Goal: Task Accomplishment & Management: Manage account settings

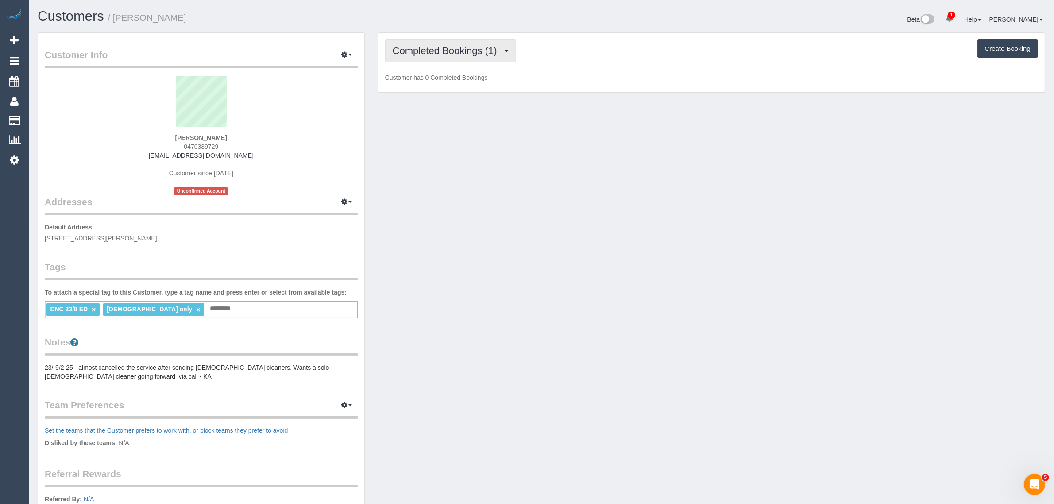
click at [481, 51] on span "Completed Bookings (1)" at bounding box center [447, 50] width 109 height 11
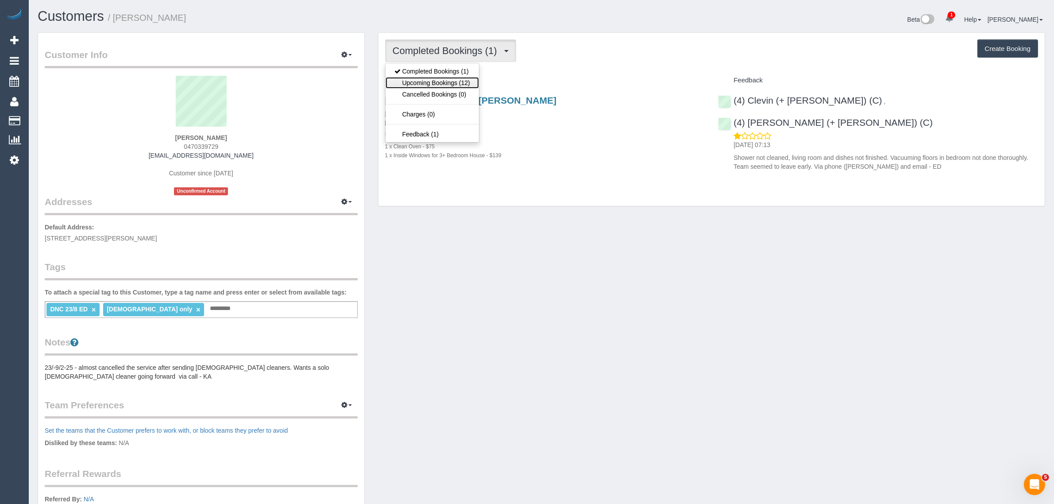
click at [456, 82] on link "Upcoming Bookings (12)" at bounding box center [432, 83] width 93 height 12
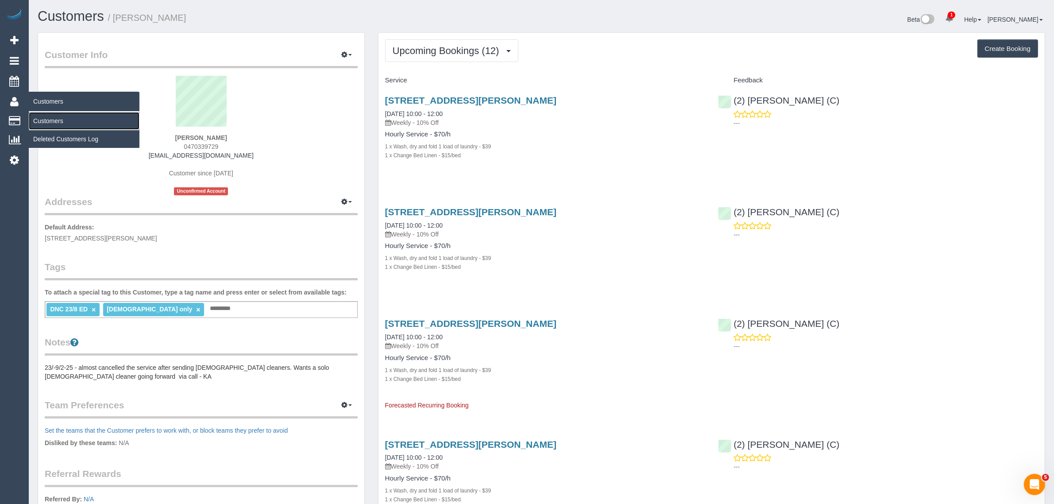
click at [52, 116] on link "Customers" at bounding box center [84, 121] width 111 height 18
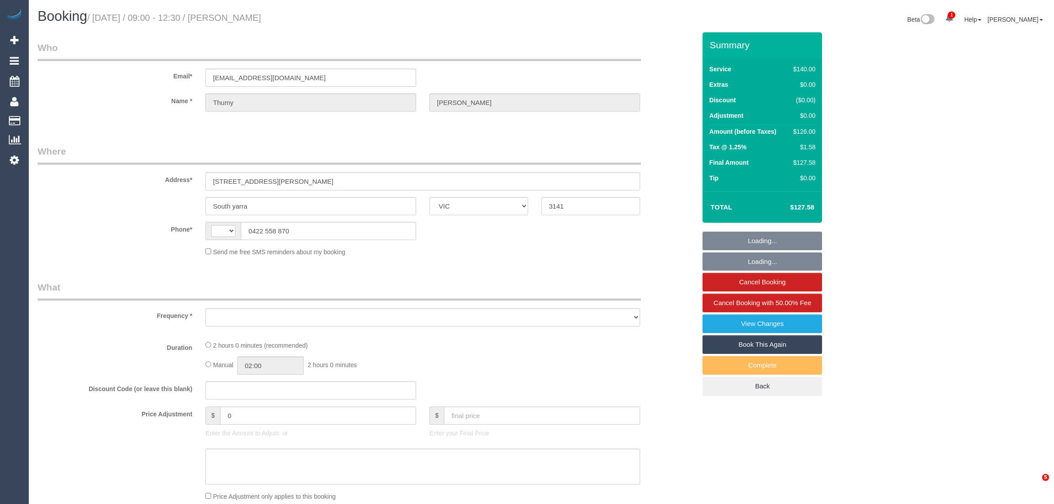
select select "VIC"
select select "string:AU"
select select "string:stripe-pm_1IvJmk2GScqysDRVx8pmyf8X"
select select "object:580"
select select "number:27"
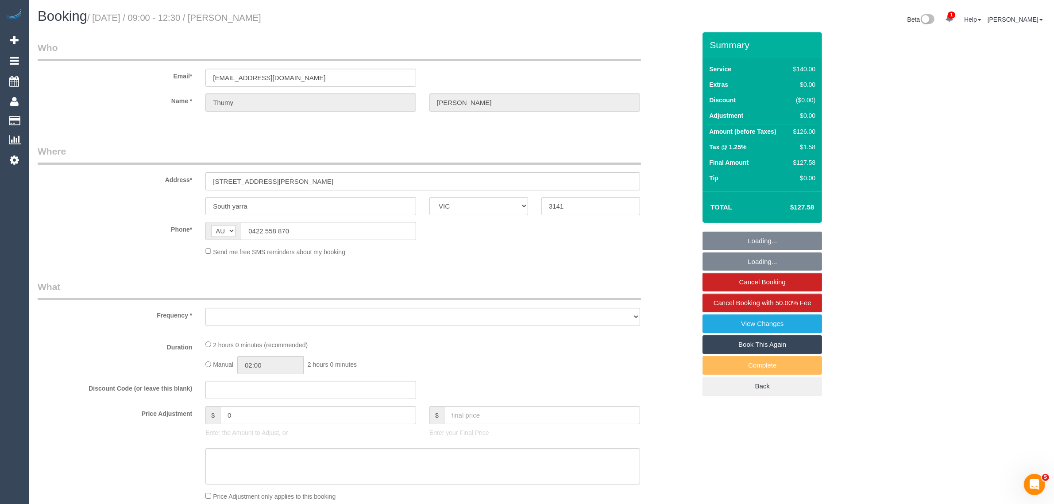
select select "number:14"
select select "number:21"
select select "number:25"
select select "number:34"
select select "number:12"
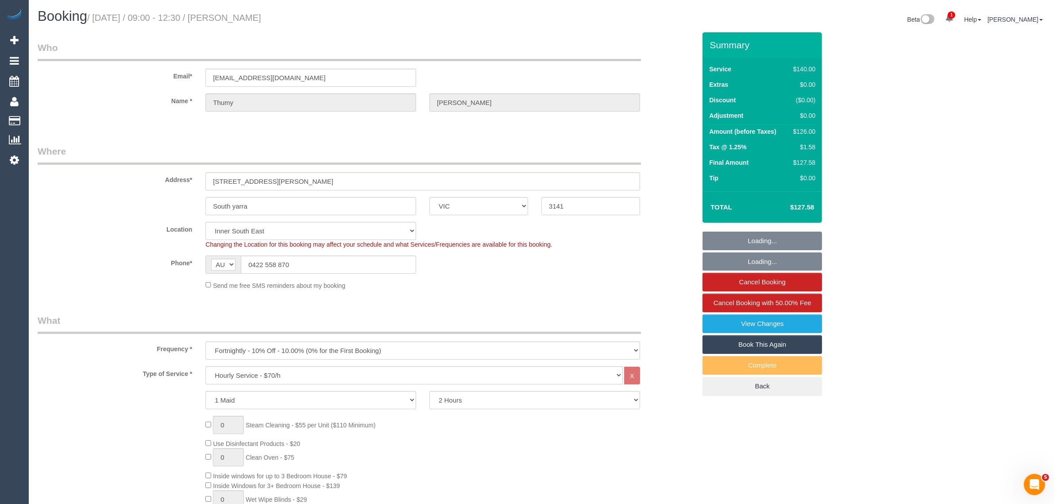
select select "object:1477"
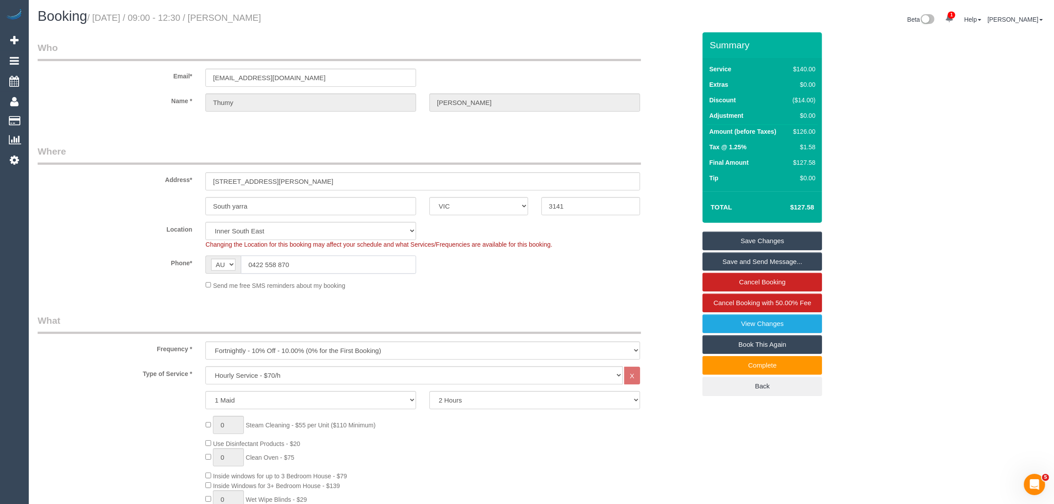
click at [345, 266] on input "0422 558 870" at bounding box center [328, 264] width 175 height 18
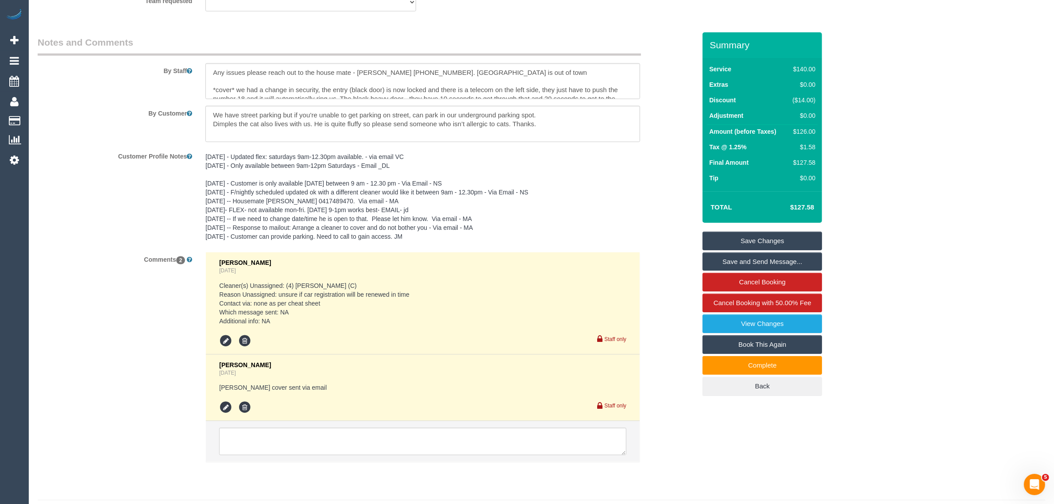
scroll to position [1462, 0]
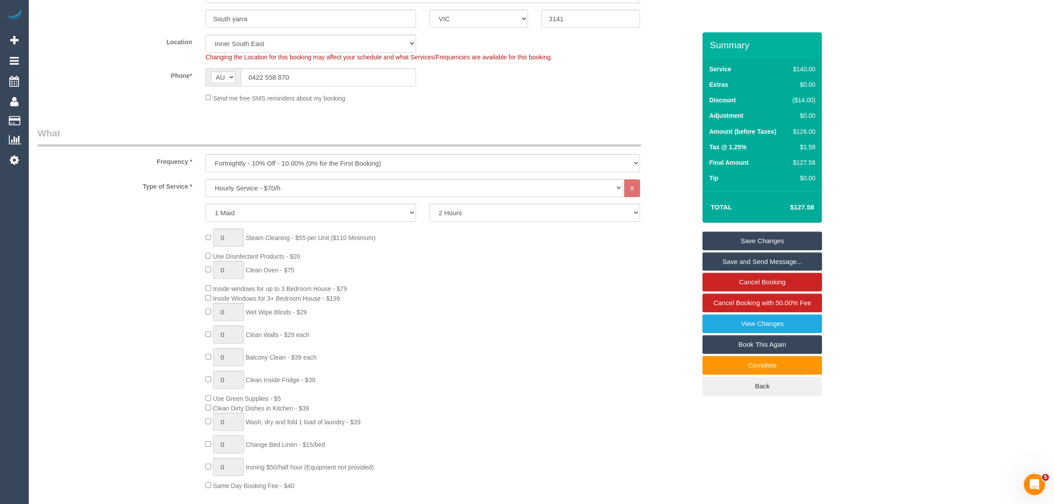
scroll to position [0, 0]
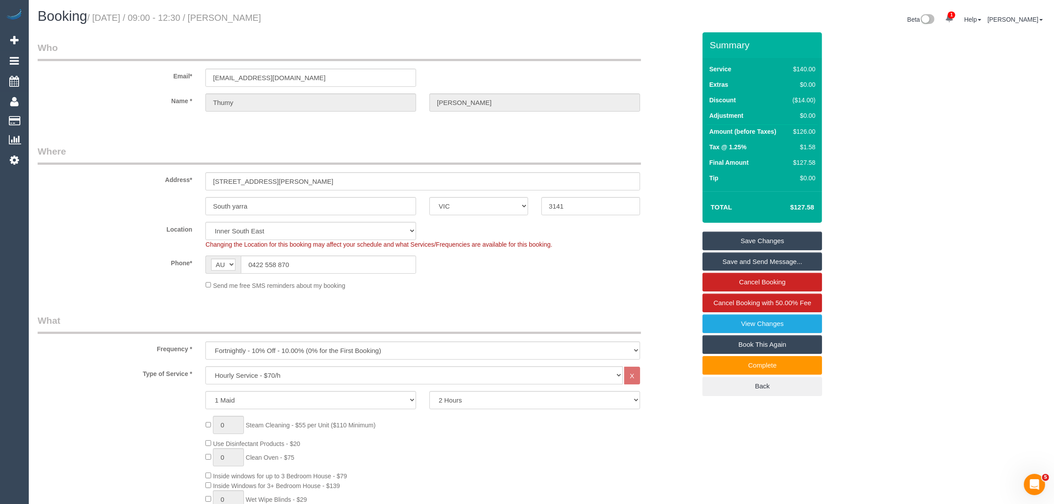
click at [368, 274] on sui-booking-location "Location [GEOGRAPHIC_DATA] (North) East (South) [GEOGRAPHIC_DATA] (East) [GEOGR…" at bounding box center [367, 256] width 658 height 68
click at [396, 260] on input "0422 558 870" at bounding box center [328, 264] width 175 height 18
click at [398, 260] on input "0422 558 870" at bounding box center [328, 264] width 175 height 18
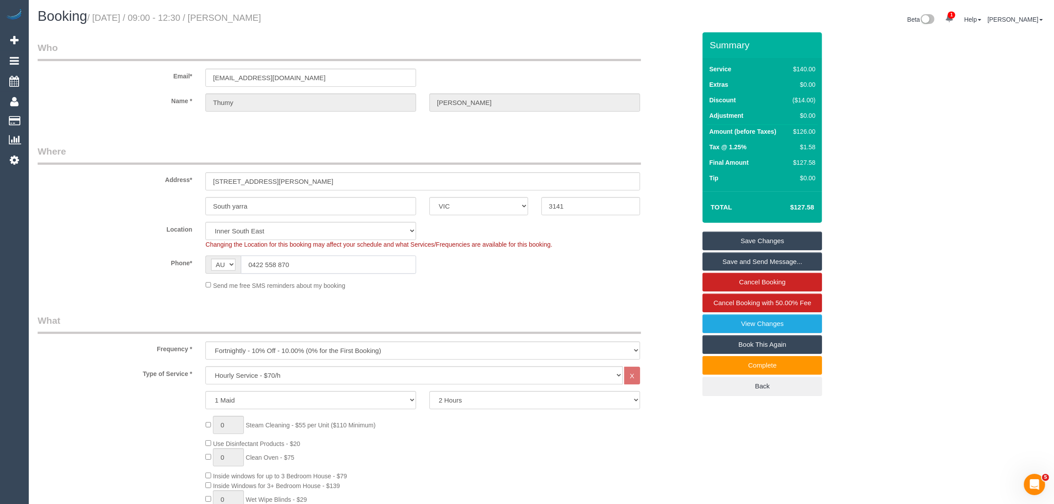
click at [398, 260] on input "0422 558 870" at bounding box center [328, 264] width 175 height 18
click at [527, 286] on div "Send me free SMS reminders about my booking" at bounding box center [423, 285] width 448 height 10
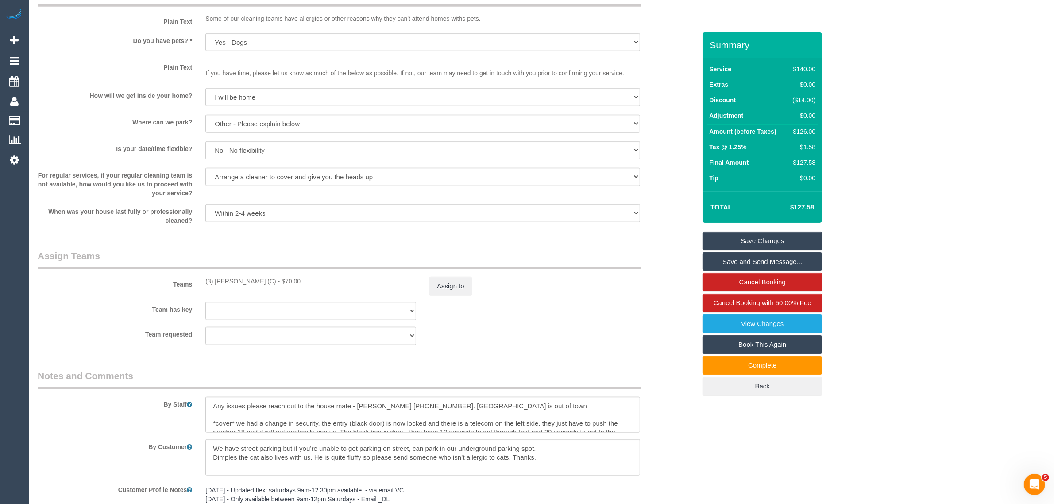
scroll to position [1328, 0]
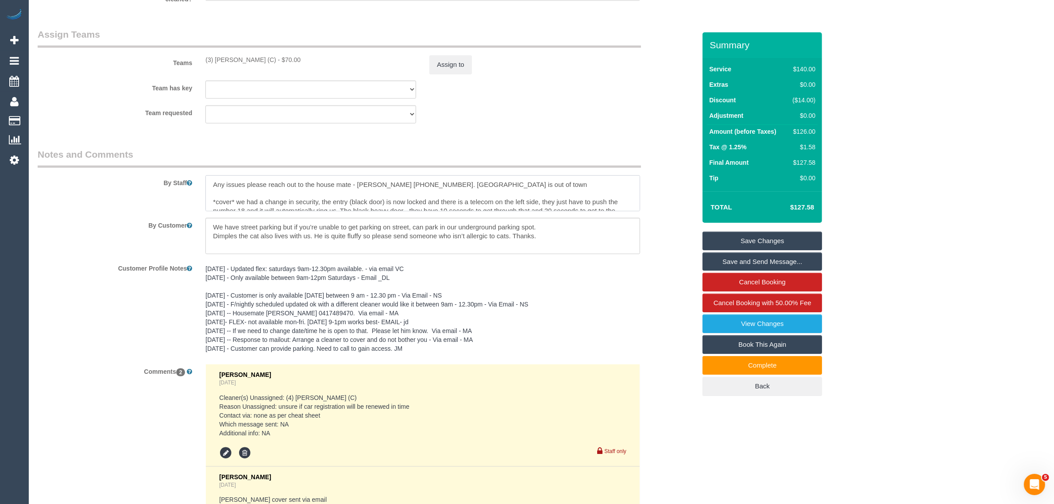
drag, startPoint x: 377, startPoint y: 185, endPoint x: 425, endPoint y: 182, distance: 47.9
click at [425, 182] on textarea at bounding box center [422, 193] width 435 height 36
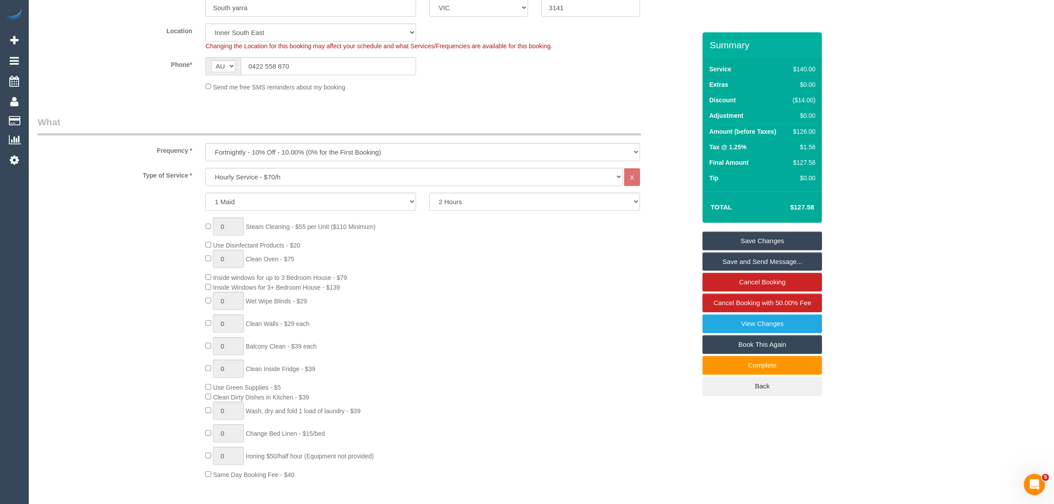
scroll to position [0, 0]
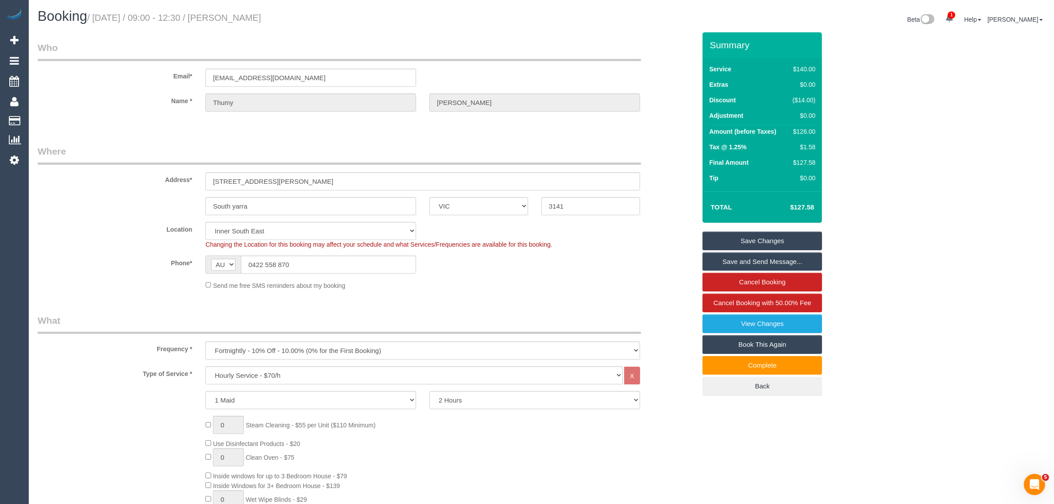
click at [669, 164] on div "Address* [STREET_ADDRESS][PERSON_NAME]" at bounding box center [367, 168] width 672 height 46
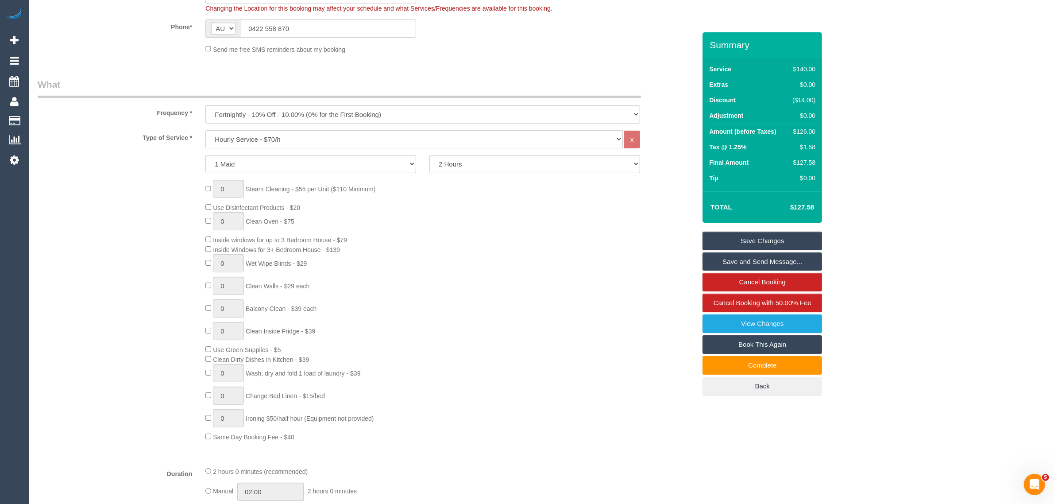
scroll to position [443, 0]
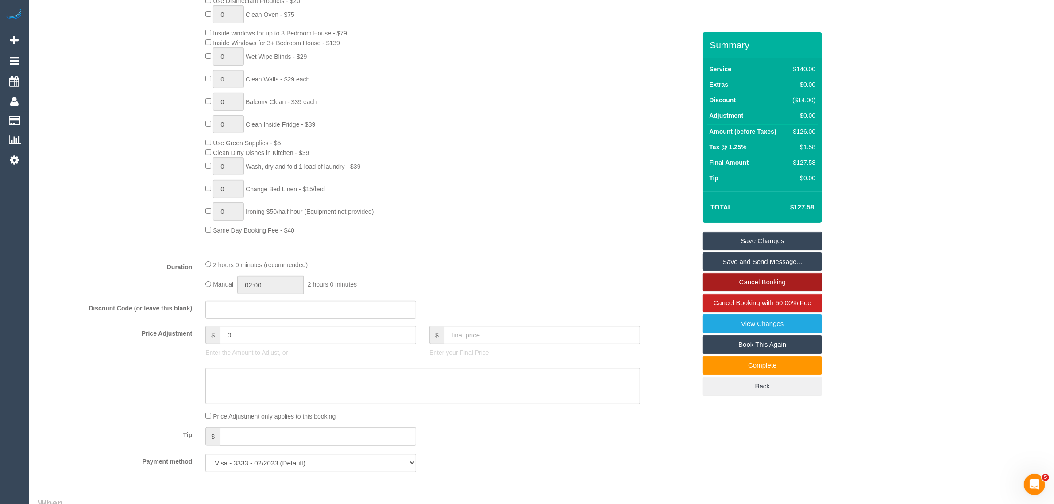
click at [725, 284] on link "Cancel Booking" at bounding box center [763, 282] width 120 height 19
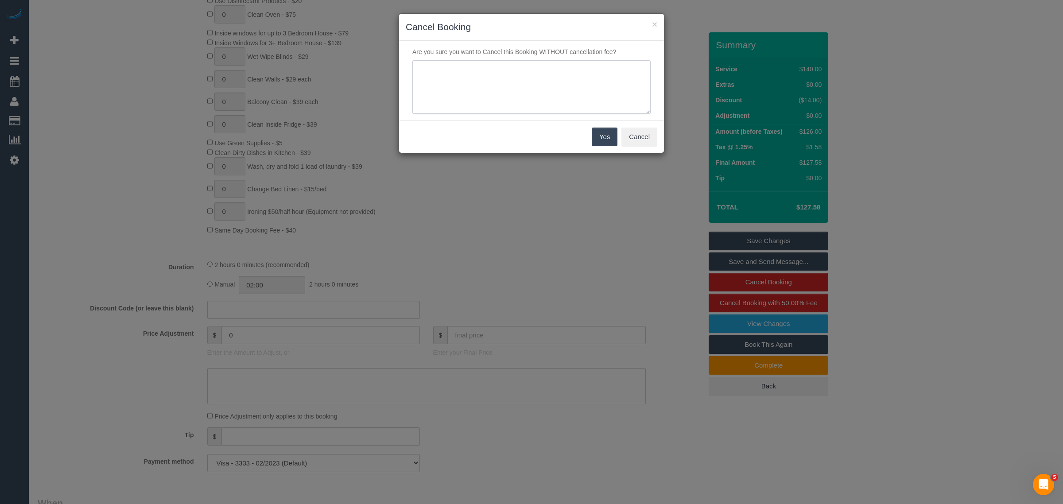
click at [483, 92] on textarea at bounding box center [531, 87] width 238 height 54
type textarea "Customer decided to skip via call - KA"
click at [601, 135] on button "Yes" at bounding box center [604, 137] width 26 height 19
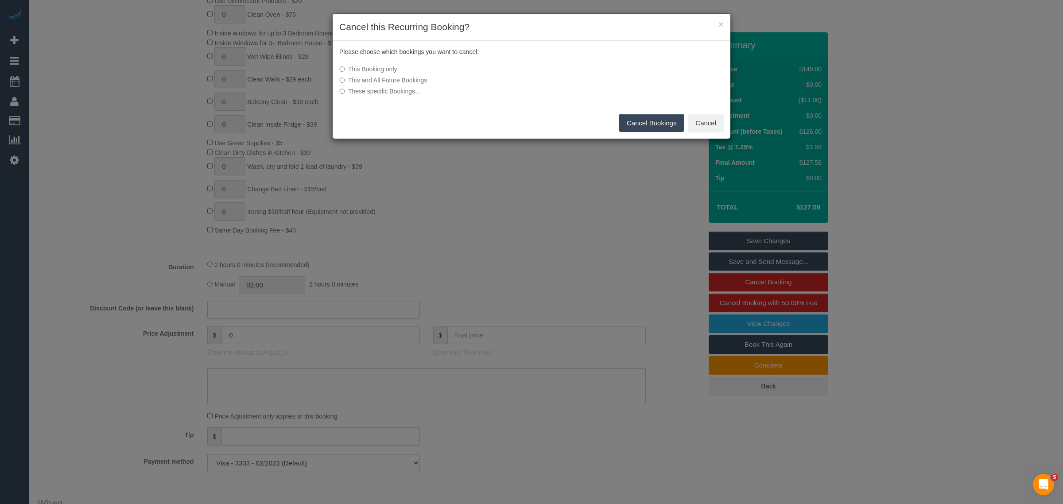
click at [640, 125] on button "Cancel Bookings" at bounding box center [651, 123] width 65 height 19
